Goal: Information Seeking & Learning: Understand process/instructions

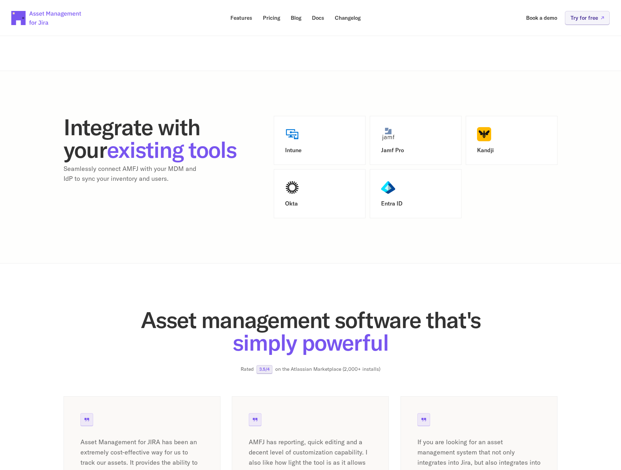
scroll to position [784, 0]
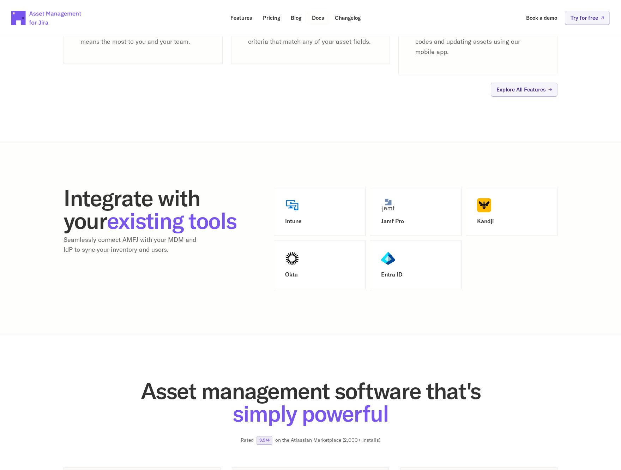
click at [325, 22] on link "Docs" at bounding box center [318, 18] width 22 height 14
click at [484, 205] on img at bounding box center [484, 205] width 14 height 14
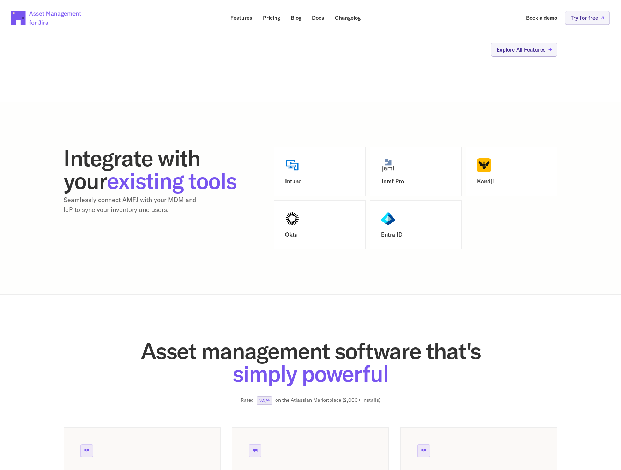
scroll to position [914, 0]
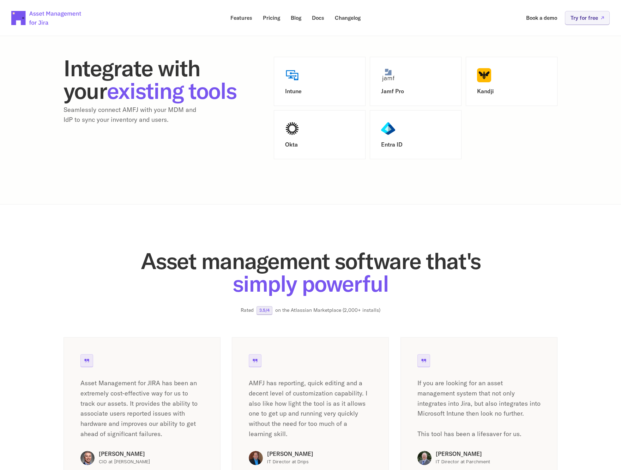
click at [164, 97] on span "existing tools" at bounding box center [172, 90] width 130 height 29
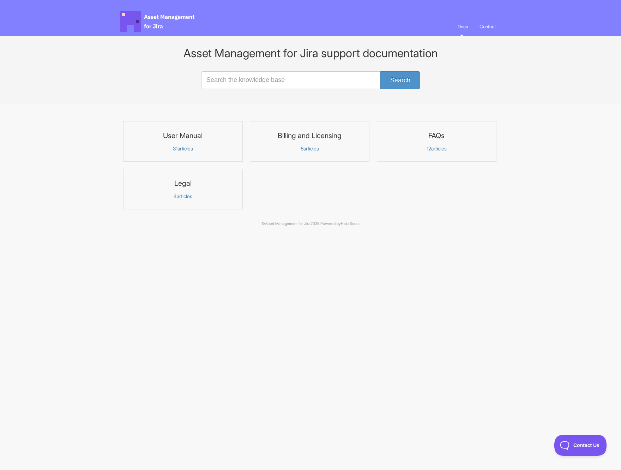
click at [197, 146] on p "31 articles" at bounding box center [183, 148] width 110 height 6
